Goal: Information Seeking & Learning: Learn about a topic

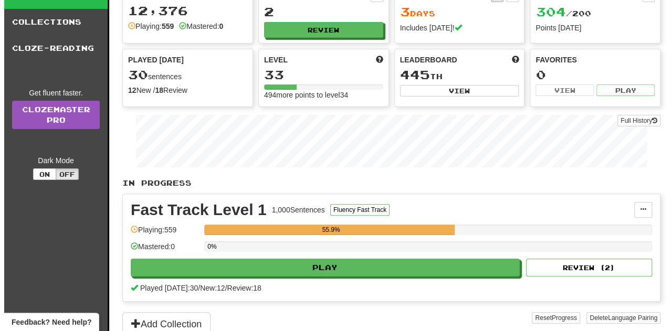
scroll to position [69, 0]
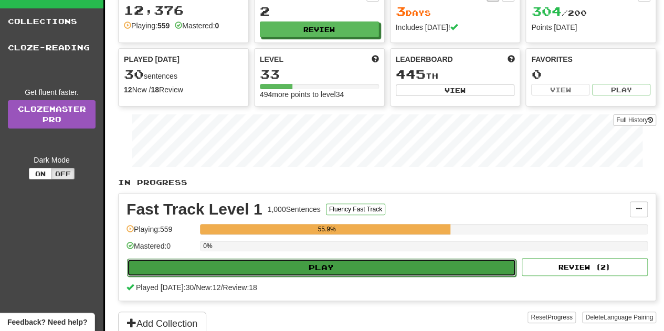
click at [245, 259] on button "Play" at bounding box center [321, 268] width 389 height 18
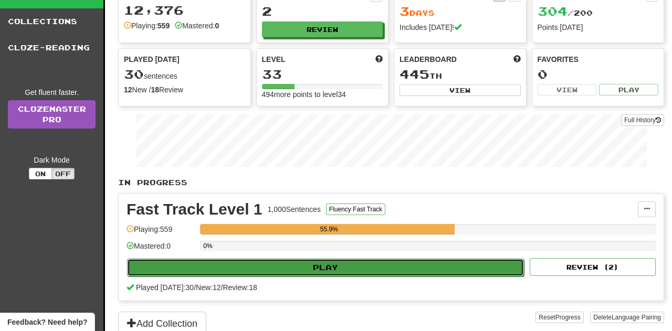
select select "**"
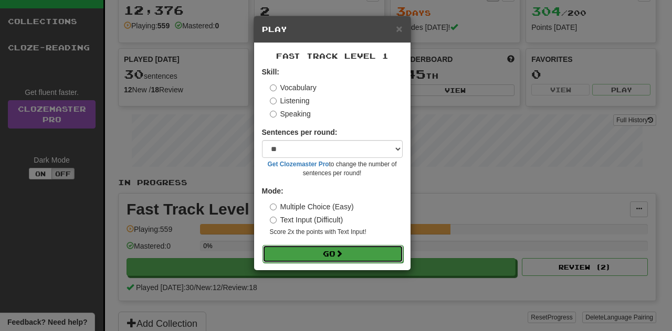
click at [318, 246] on button "Go" at bounding box center [333, 254] width 141 height 18
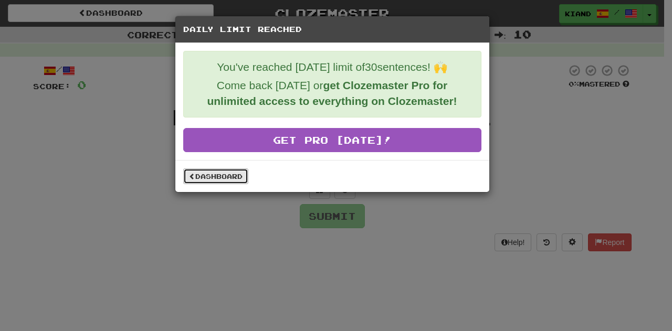
click at [211, 179] on link "Dashboard" at bounding box center [215, 177] width 65 height 16
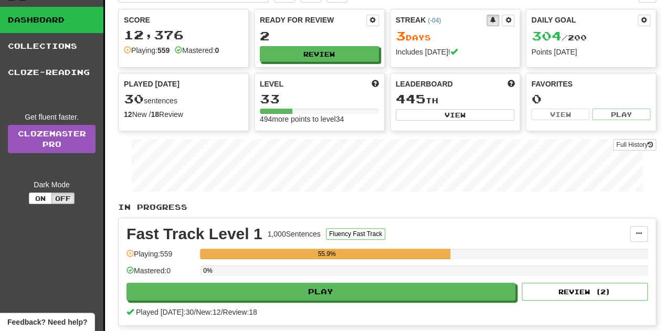
scroll to position [47, 0]
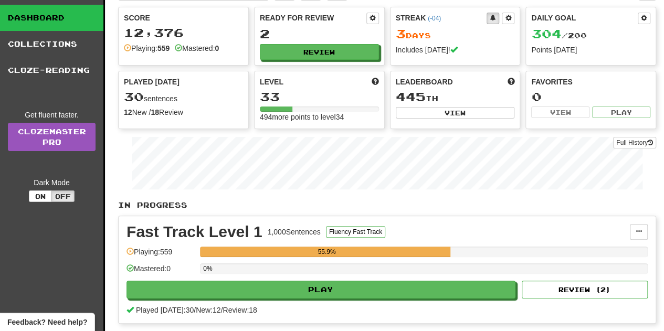
click at [335, 247] on div "55.9%" at bounding box center [326, 252] width 247 height 11
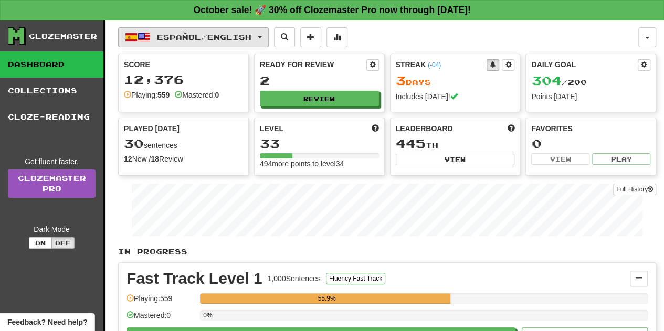
click at [123, 34] on button "Español / English" at bounding box center [193, 37] width 151 height 20
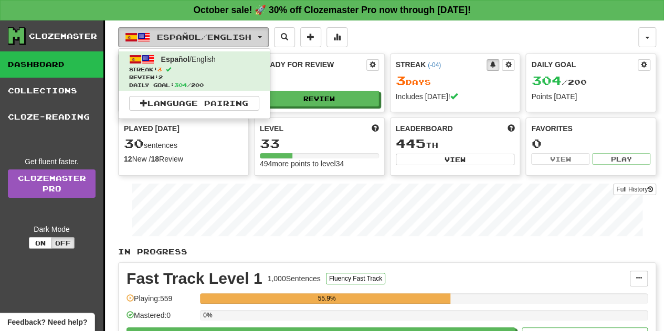
click at [160, 35] on span "Español / English" at bounding box center [204, 37] width 95 height 9
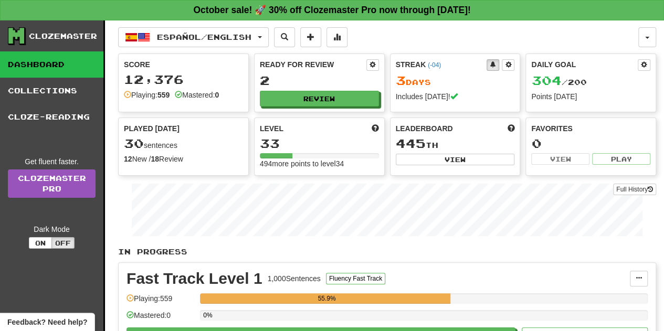
click at [421, 40] on div "Español / English Español / English Streak: 3 Review: 2 Daily Goal: 304 / 200 L…" at bounding box center [378, 37] width 520 height 20
